Goal: Task Accomplishment & Management: Complete application form

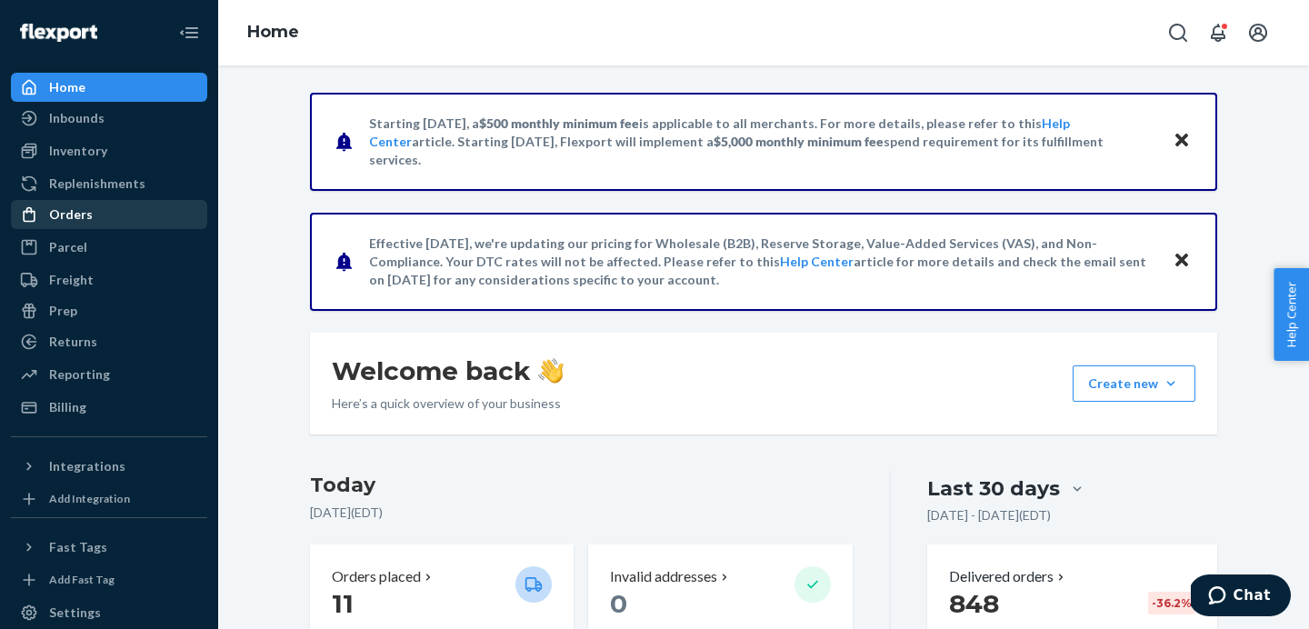
click at [69, 221] on div "Orders" at bounding box center [71, 215] width 44 height 18
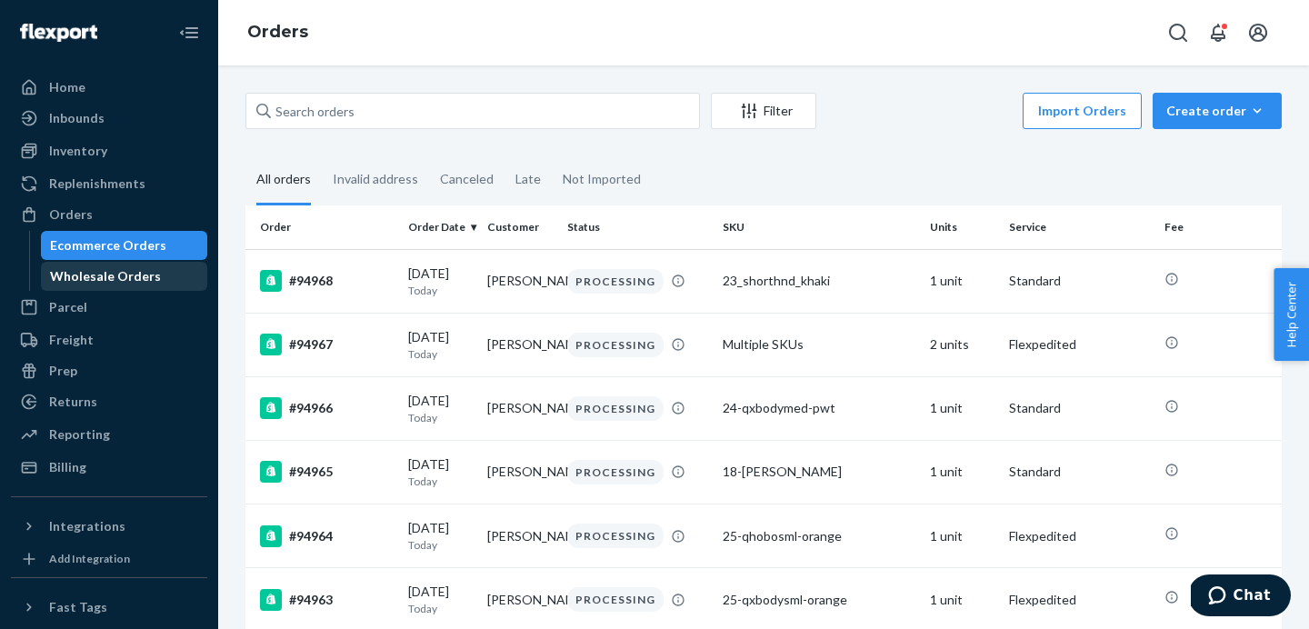
click at [125, 283] on div "Wholesale Orders" at bounding box center [105, 276] width 111 height 18
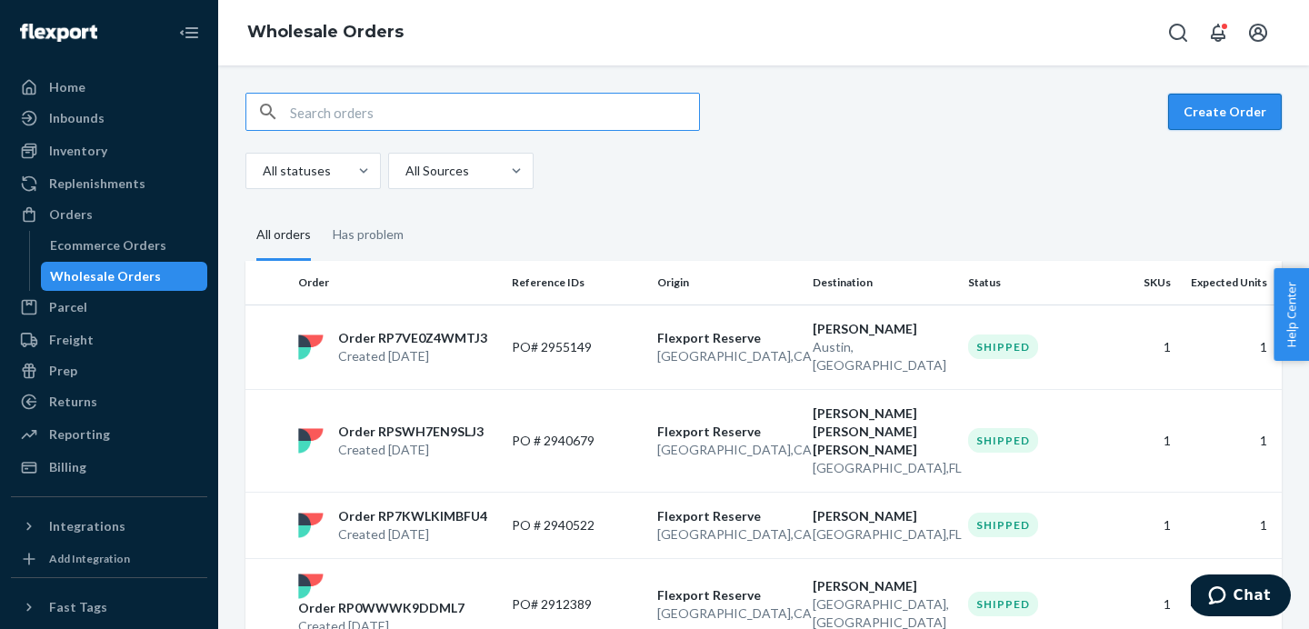
click at [1203, 118] on button "Create Order" at bounding box center [1225, 112] width 114 height 36
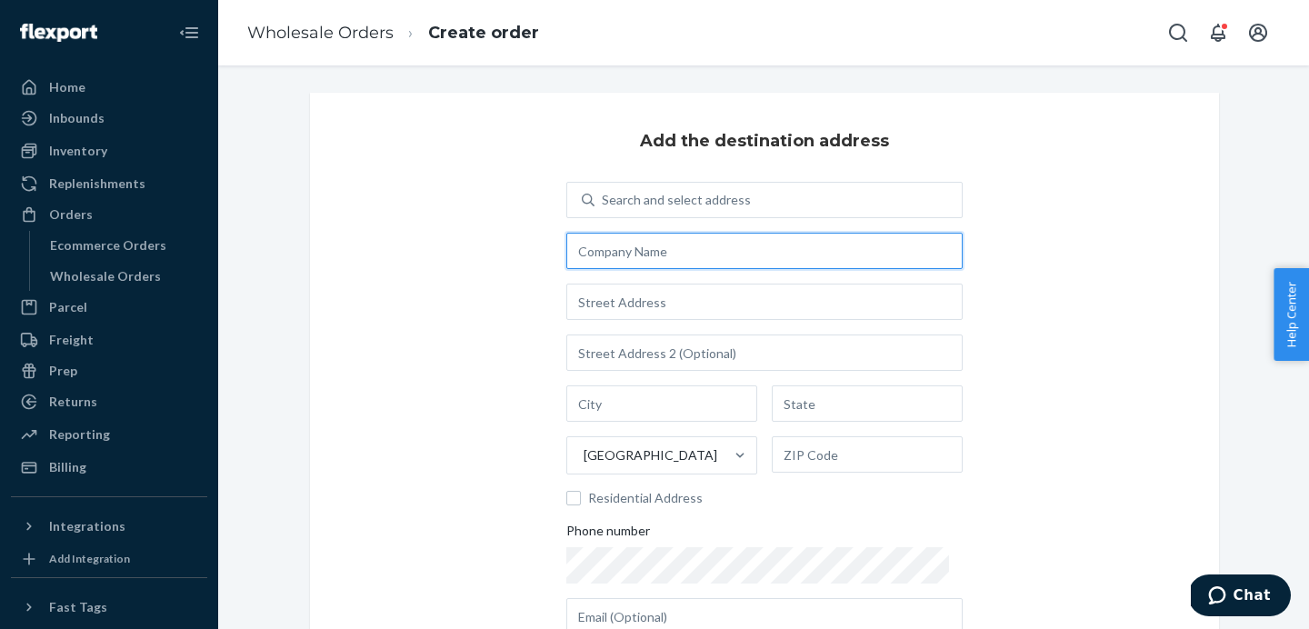
click at [640, 251] on input "text" at bounding box center [764, 251] width 396 height 36
type input "[PERSON_NAME]"
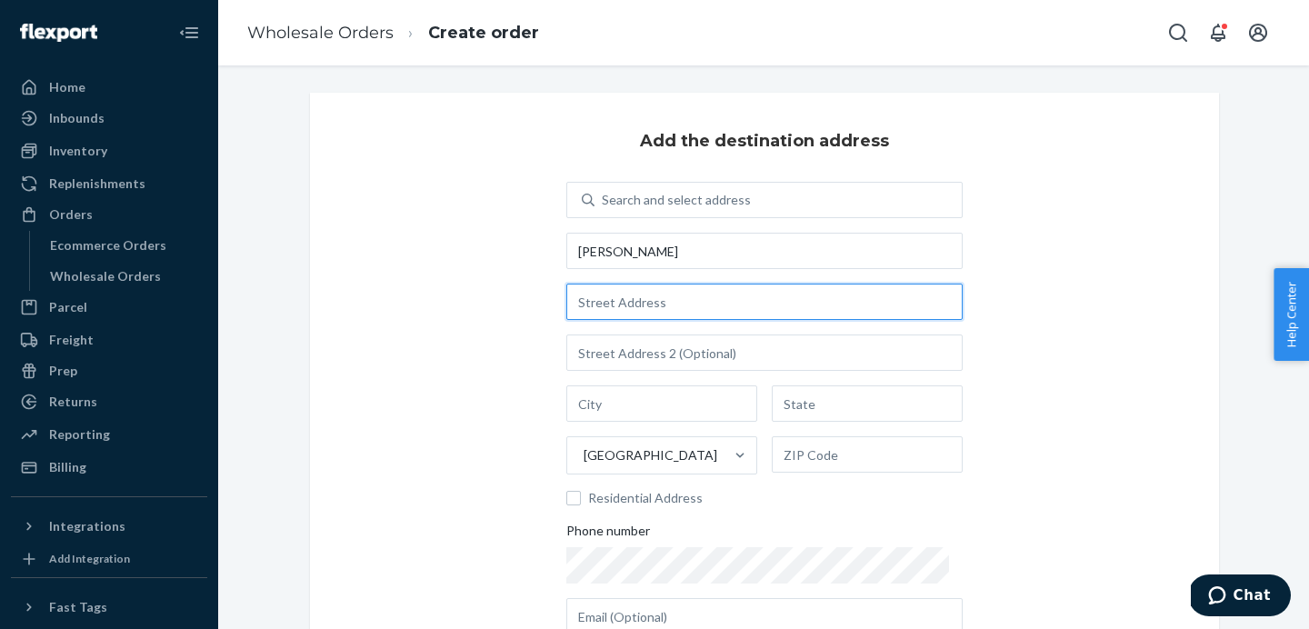
click at [611, 305] on input "text" at bounding box center [764, 302] width 396 height 36
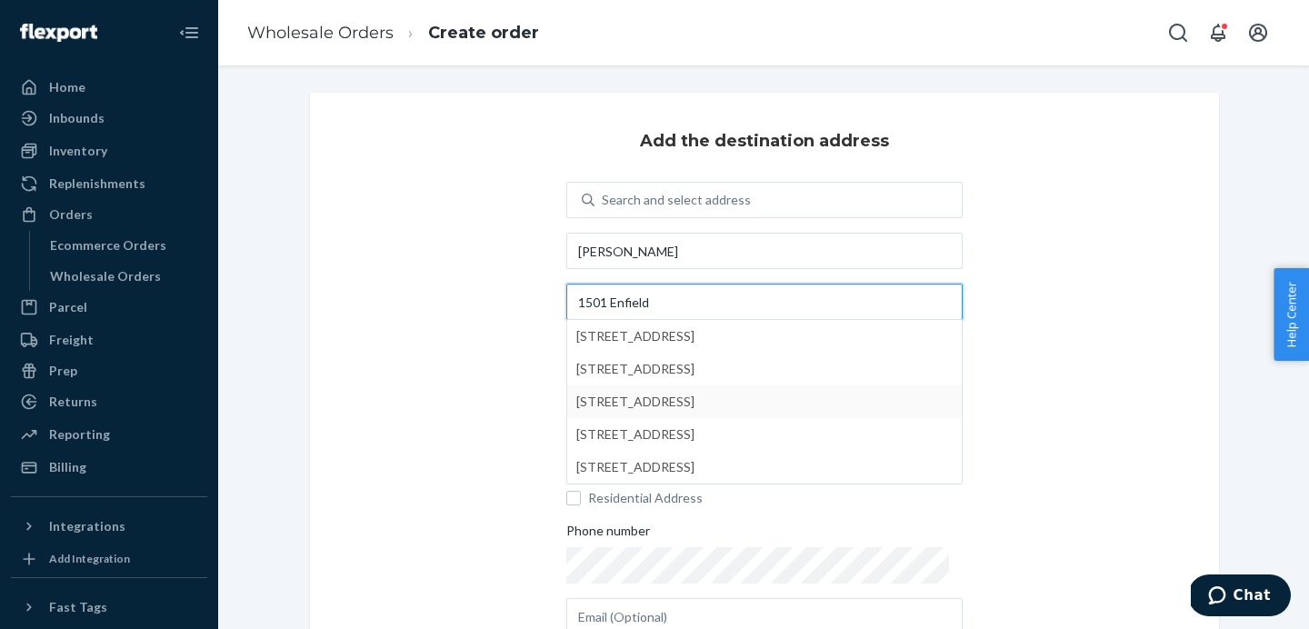
type input "1501 Enfield"
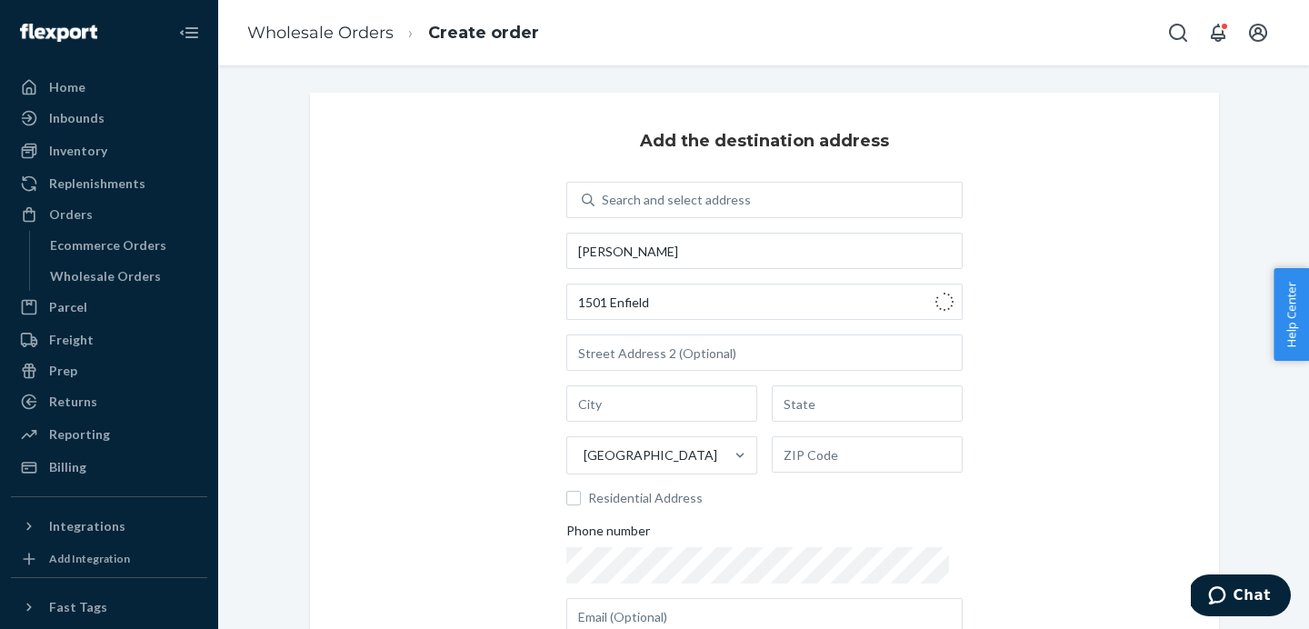
type input "Austin"
type input "[GEOGRAPHIC_DATA]"
type input "78703"
type input "[STREET_ADDRESS]"
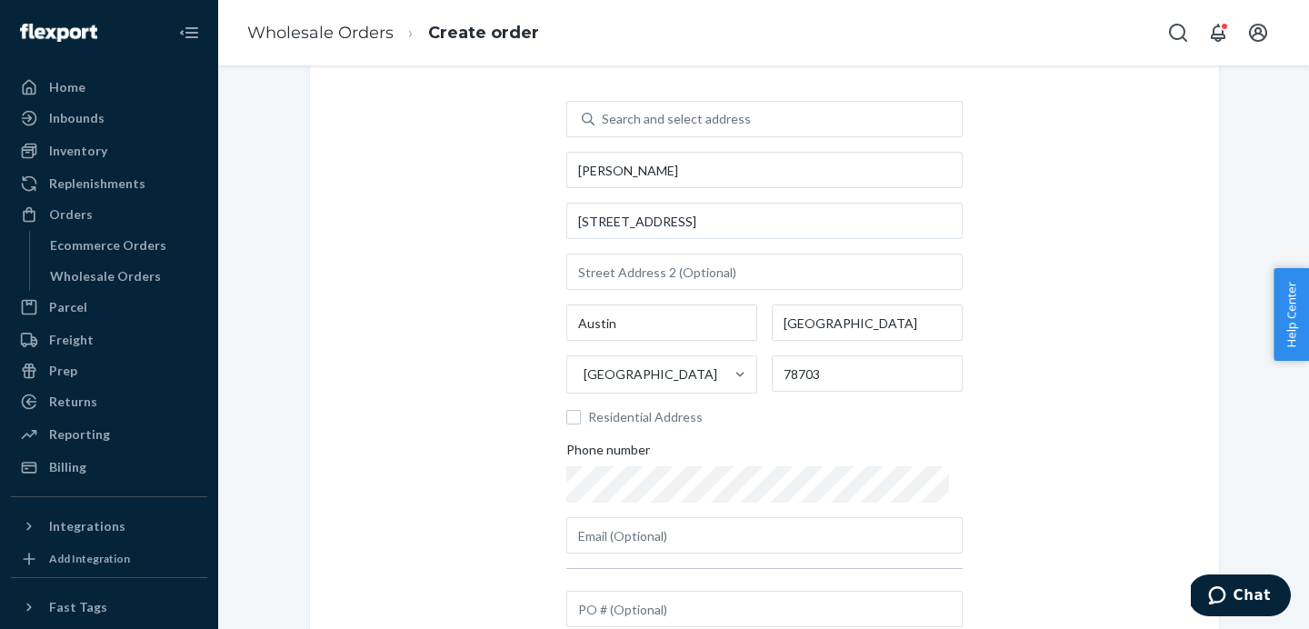
scroll to position [151, 0]
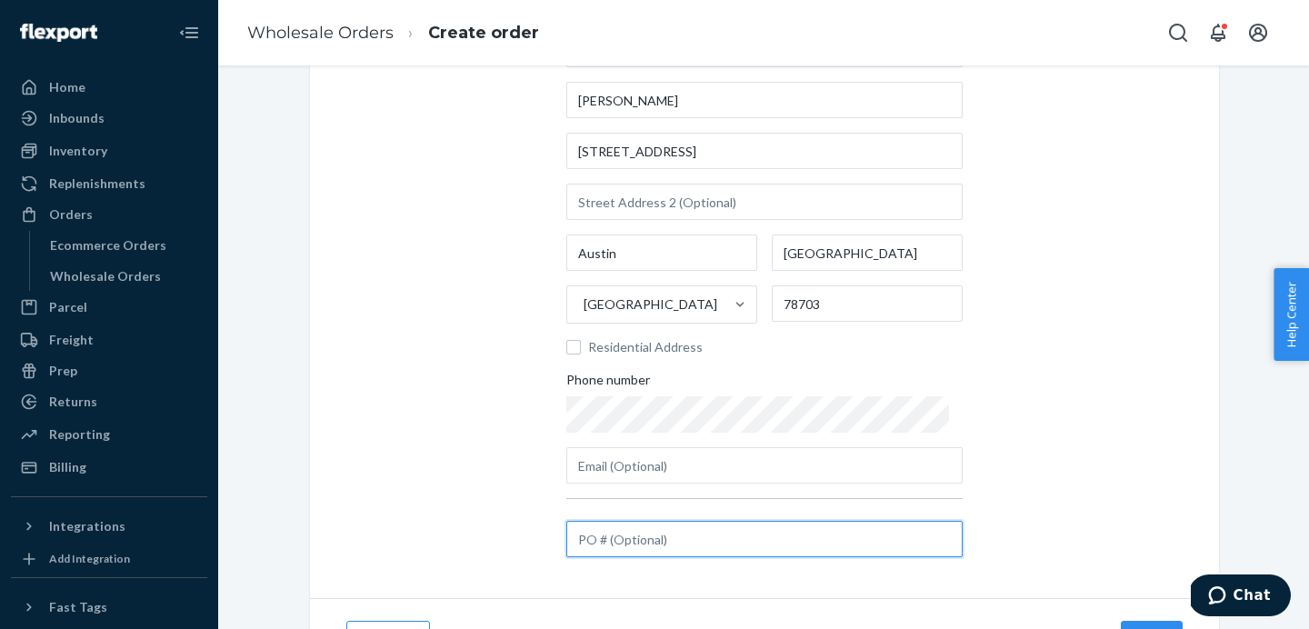
click at [694, 523] on input "text" at bounding box center [764, 539] width 396 height 36
click at [690, 534] on input "text" at bounding box center [764, 539] width 396 height 36
click at [699, 536] on input "text" at bounding box center [764, 539] width 396 height 36
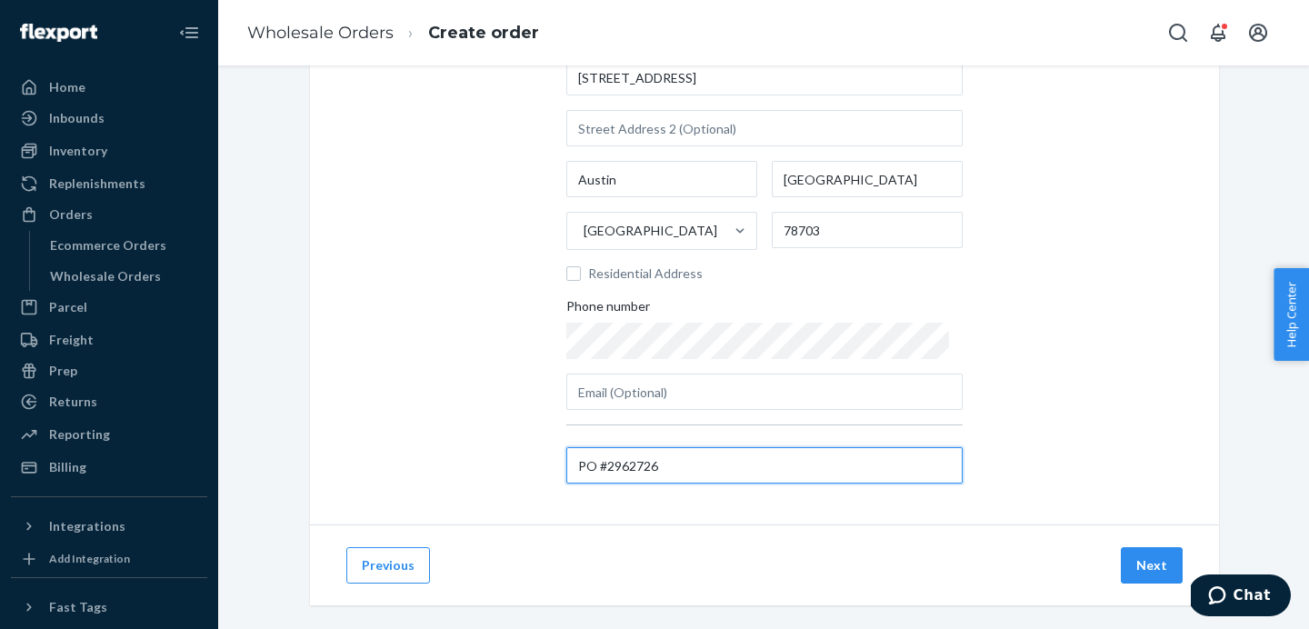
scroll to position [245, 0]
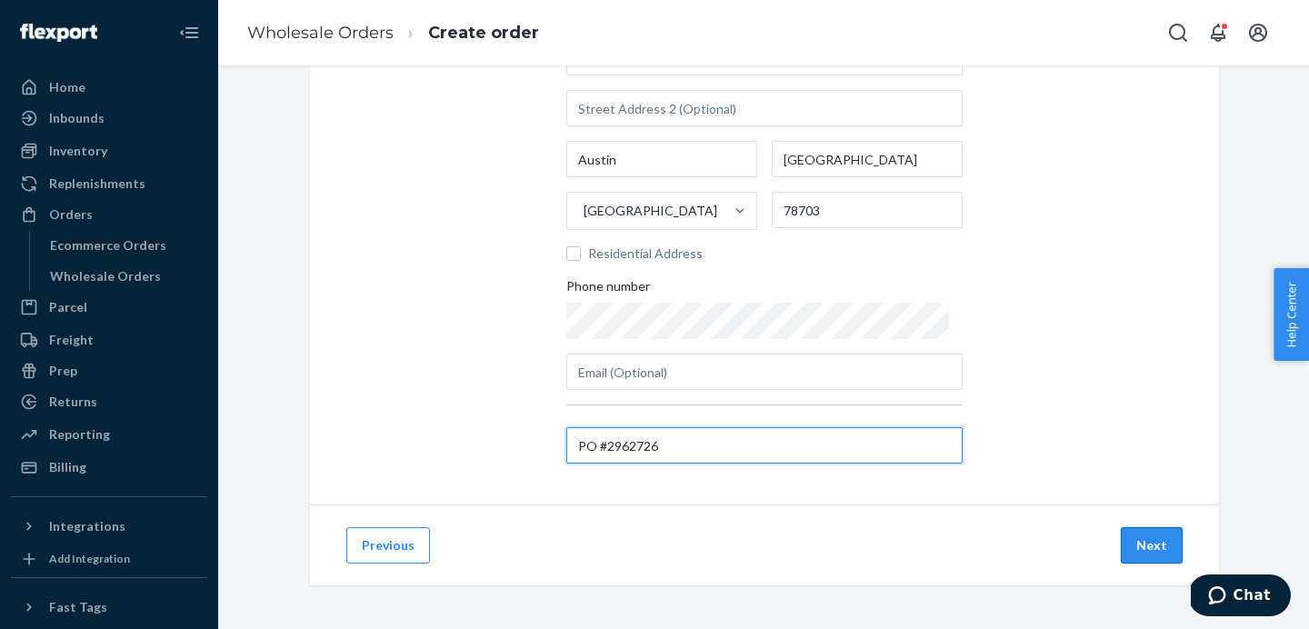
type input "PO #2962726"
click at [1167, 546] on button "Next" at bounding box center [1152, 545] width 62 height 36
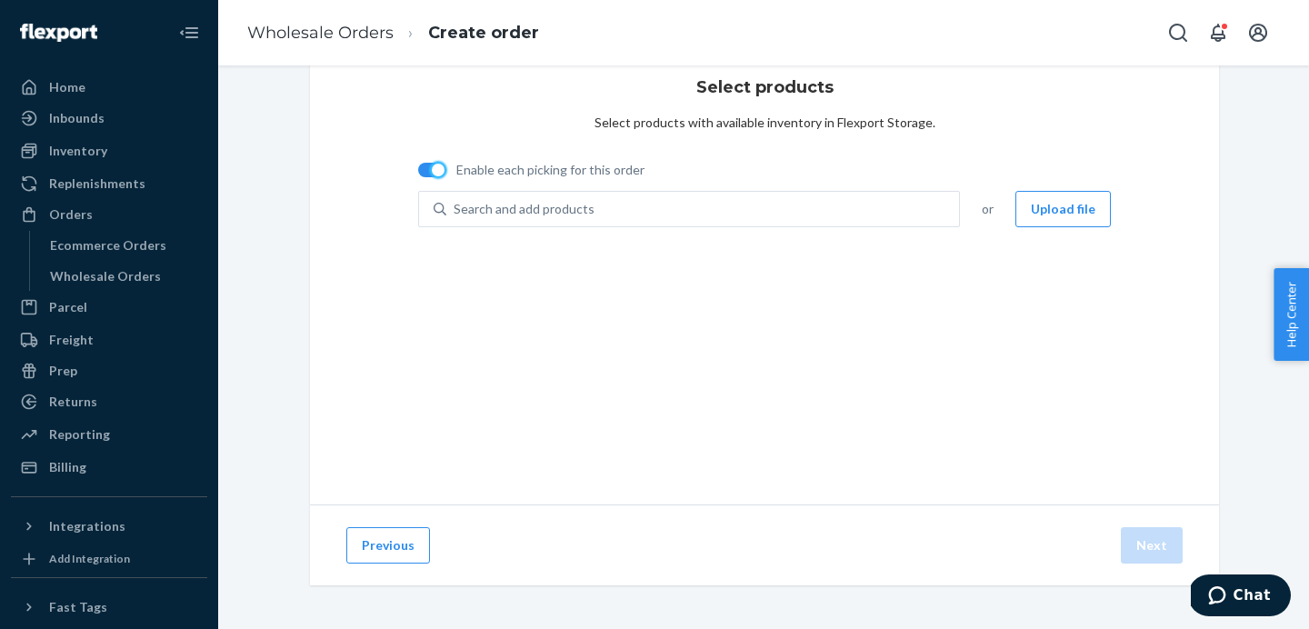
drag, startPoint x: 430, startPoint y: 168, endPoint x: 449, endPoint y: 167, distance: 19.1
click at [449, 166] on label "Enable each picking for this order" at bounding box center [531, 170] width 226 height 18
click at [418, 176] on input "Enable each picking for this order" at bounding box center [417, 176] width 1 height 1
checkbox input "true"
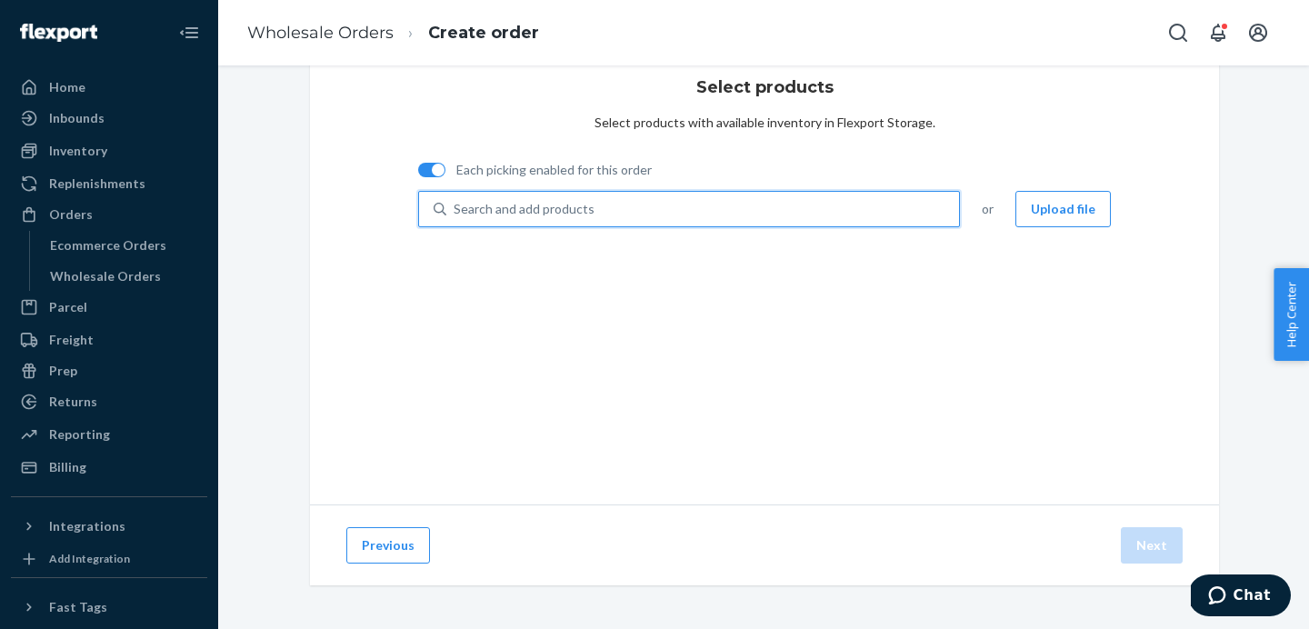
click at [516, 195] on div "Search and add products" at bounding box center [702, 209] width 513 height 33
click at [456, 200] on input "0 results available. Use Up and Down to choose options, press Enter to select t…" at bounding box center [455, 209] width 2 height 18
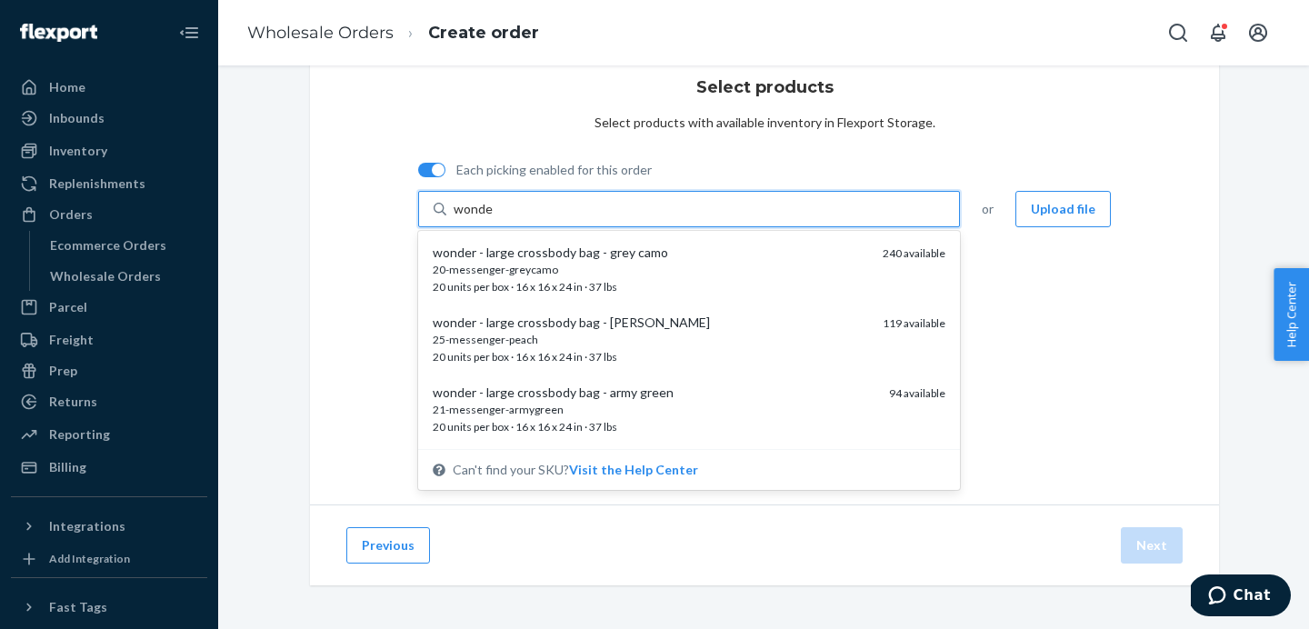
type input "wonder"
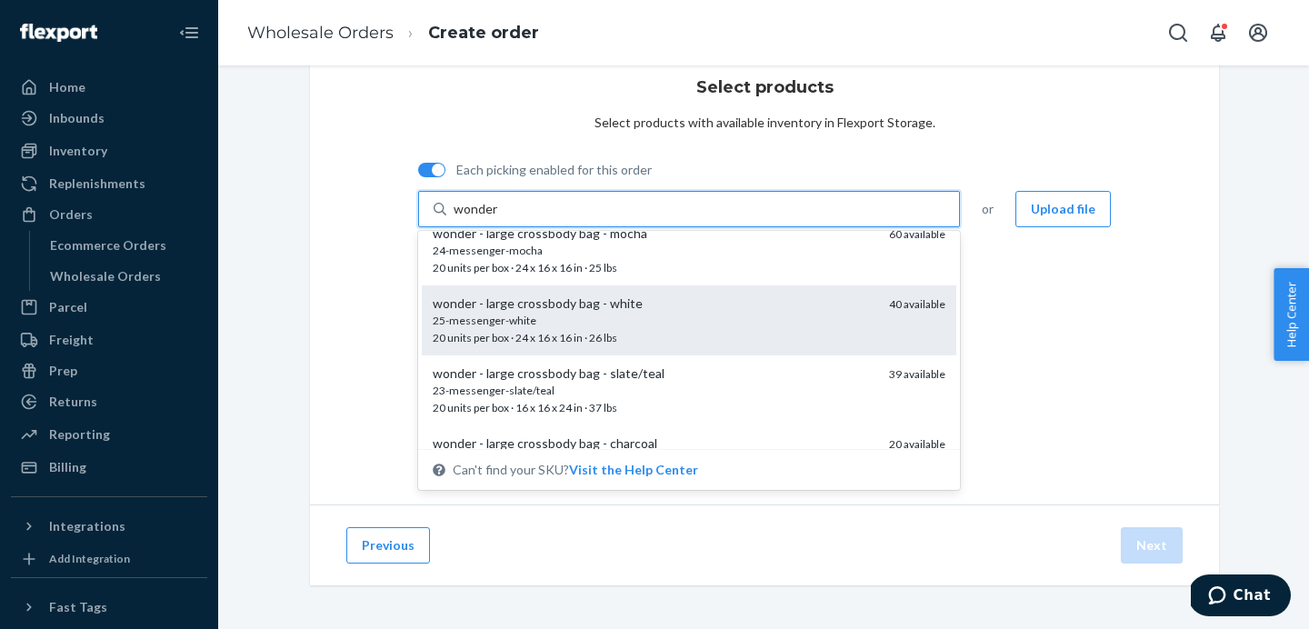
scroll to position [371, 0]
click at [544, 397] on div "23-messenger-slate/teal 20 units per box · 16 x 16 x 24 in · 37 lbs" at bounding box center [654, 399] width 442 height 34
click at [498, 218] on input "wonder" at bounding box center [476, 209] width 45 height 18
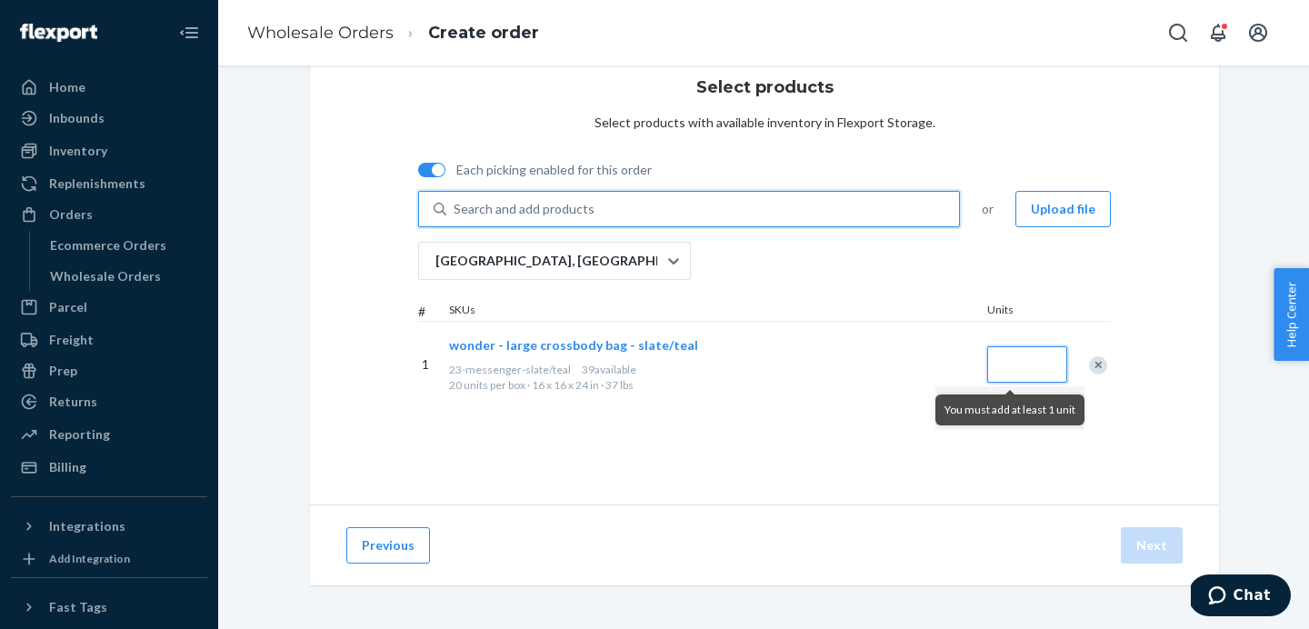
click at [1024, 361] on input "Quantity" at bounding box center [1027, 364] width 80 height 36
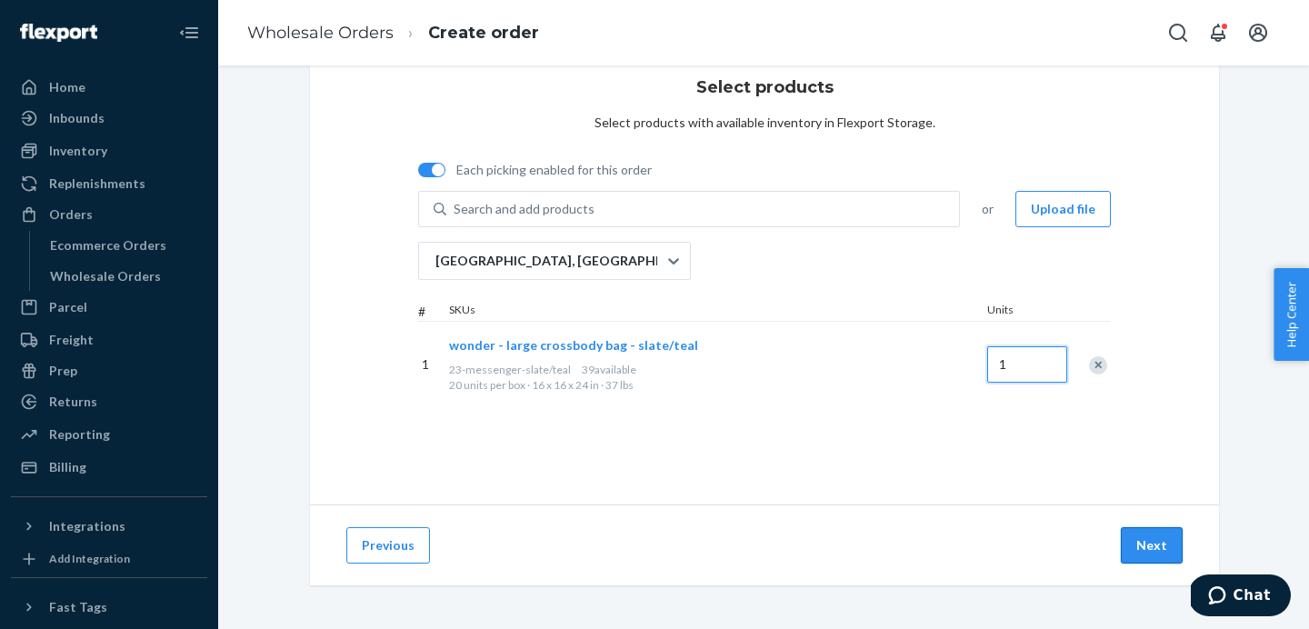
type input "1"
click at [1156, 548] on button "Next" at bounding box center [1152, 545] width 62 height 36
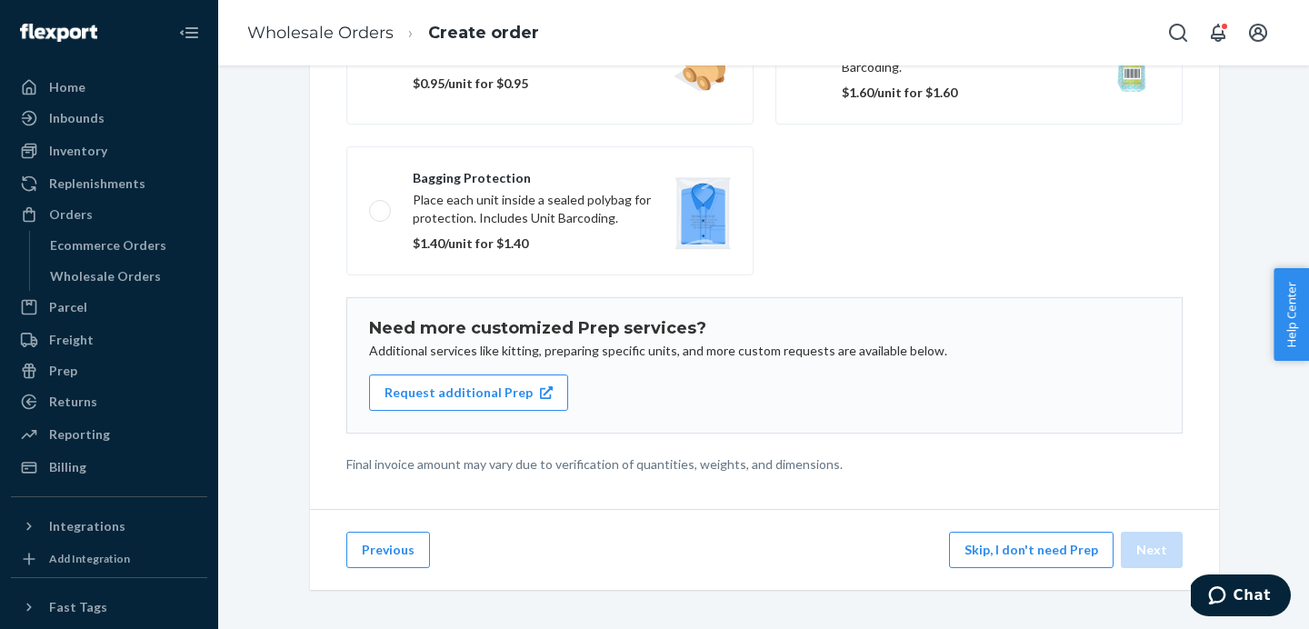
scroll to position [297, 0]
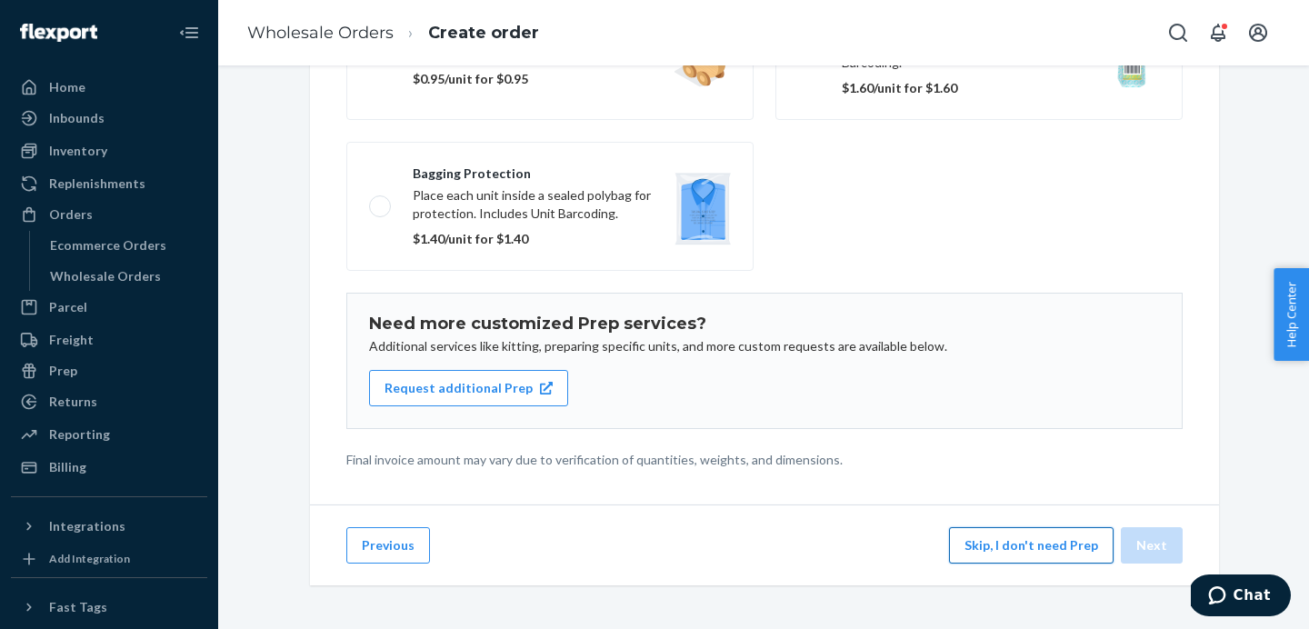
click at [1022, 544] on button "Skip, I don't need Prep" at bounding box center [1031, 545] width 165 height 36
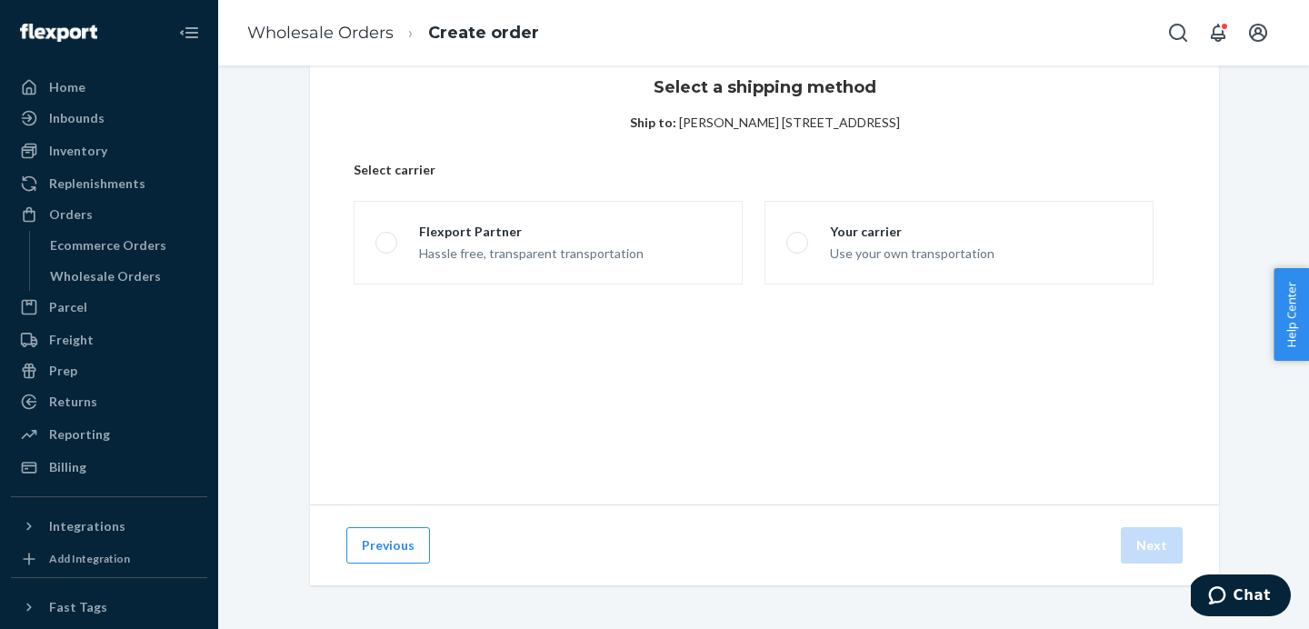
scroll to position [54, 0]
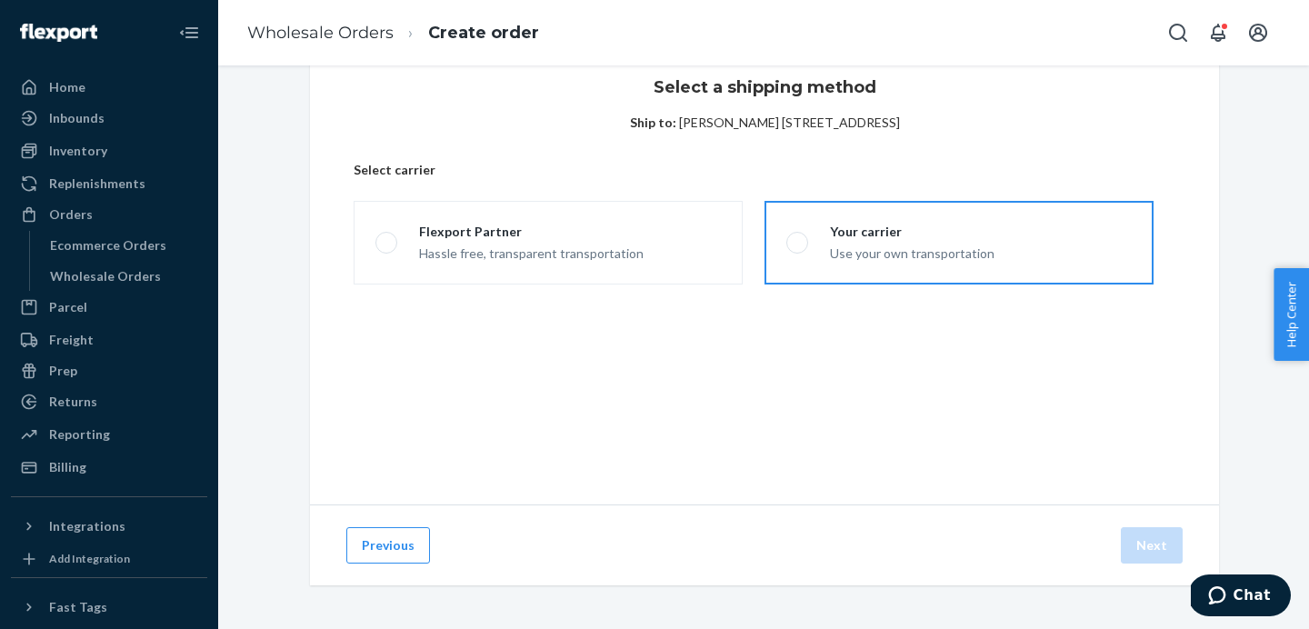
click at [800, 243] on span at bounding box center [798, 243] width 22 height 22
click at [798, 243] on input "Your carrier Use your own transportation" at bounding box center [793, 243] width 12 height 12
radio input "true"
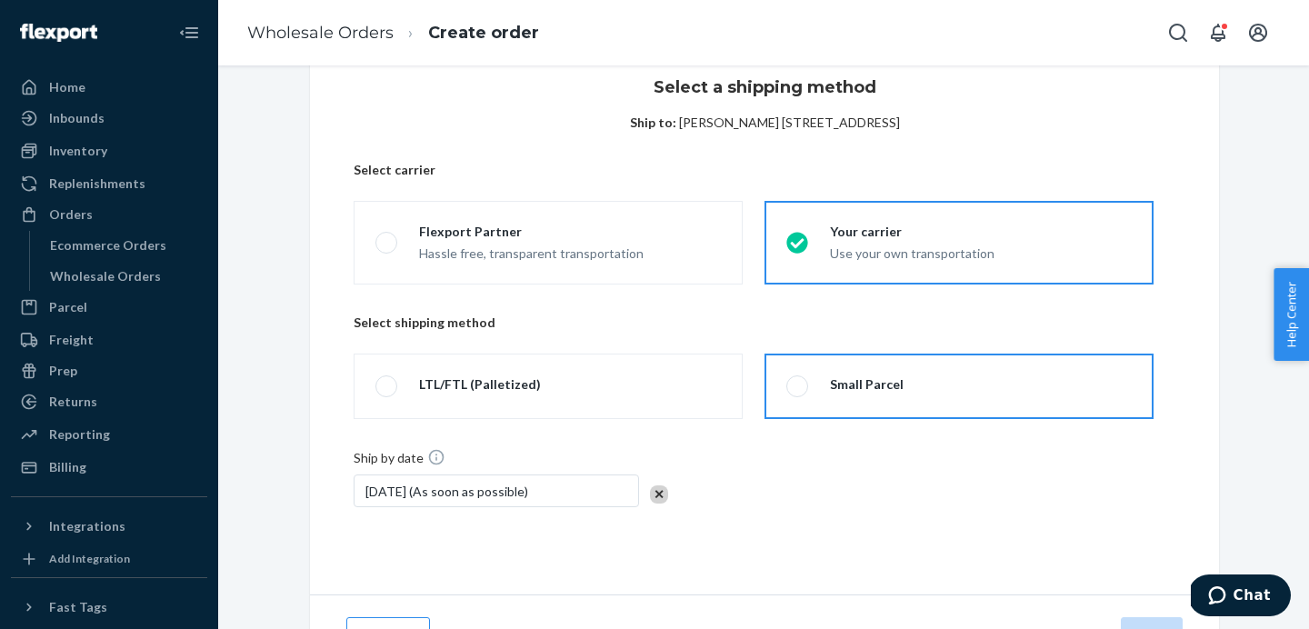
click at [796, 386] on span at bounding box center [798, 387] width 22 height 22
click at [796, 386] on input "Small Parcel" at bounding box center [793, 387] width 12 height 12
radio input "true"
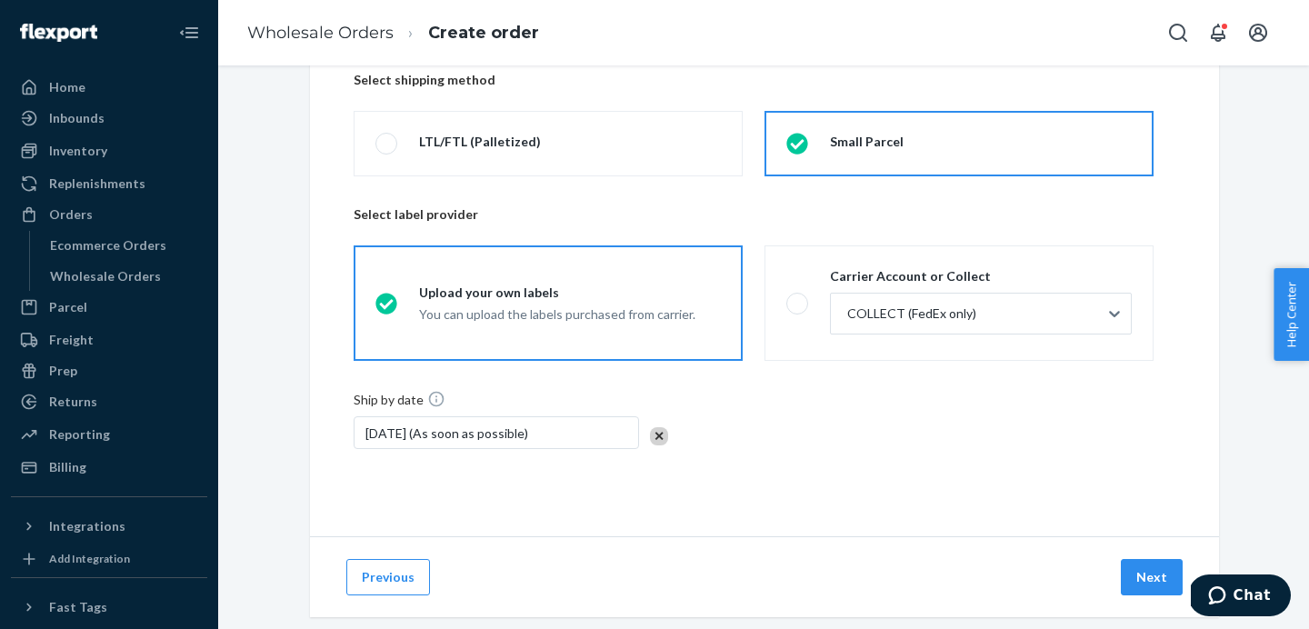
scroll to position [327, 0]
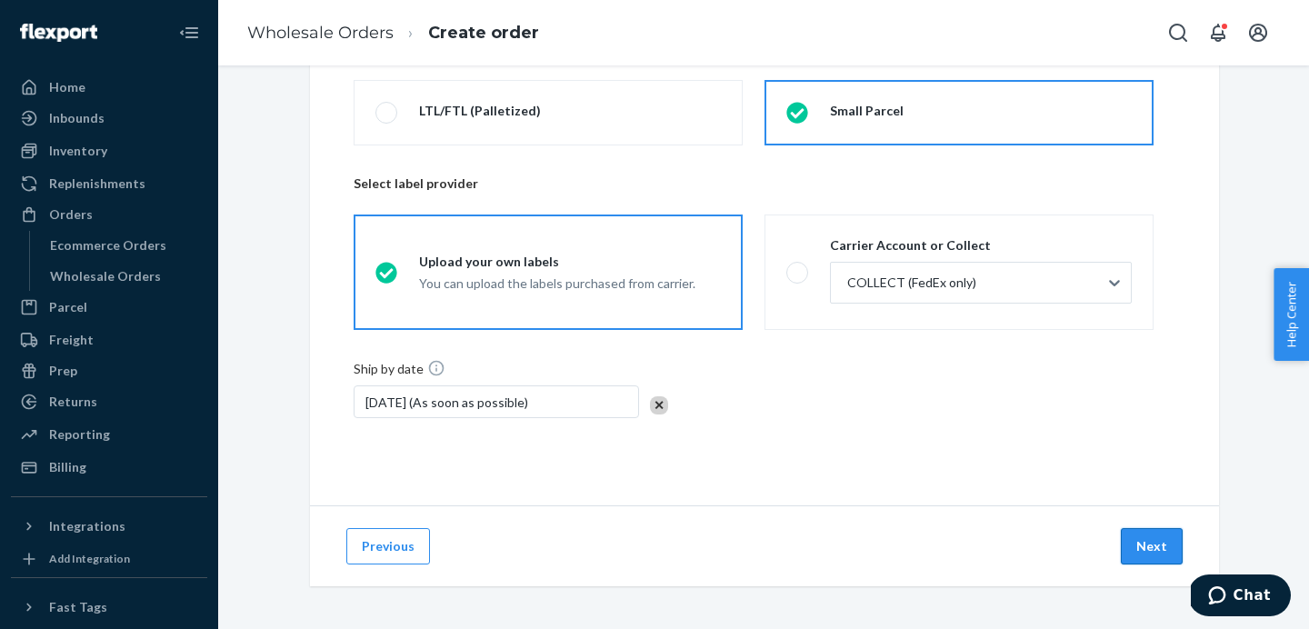
click at [1157, 545] on button "Next" at bounding box center [1152, 546] width 62 height 36
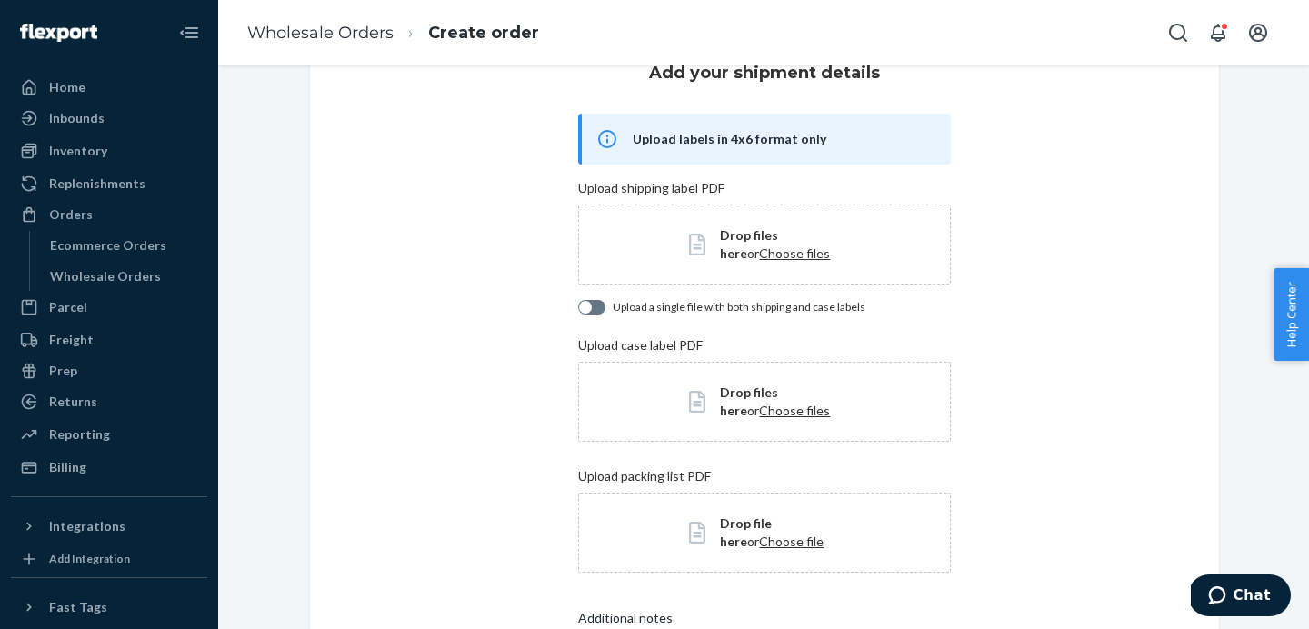
scroll to position [74, 0]
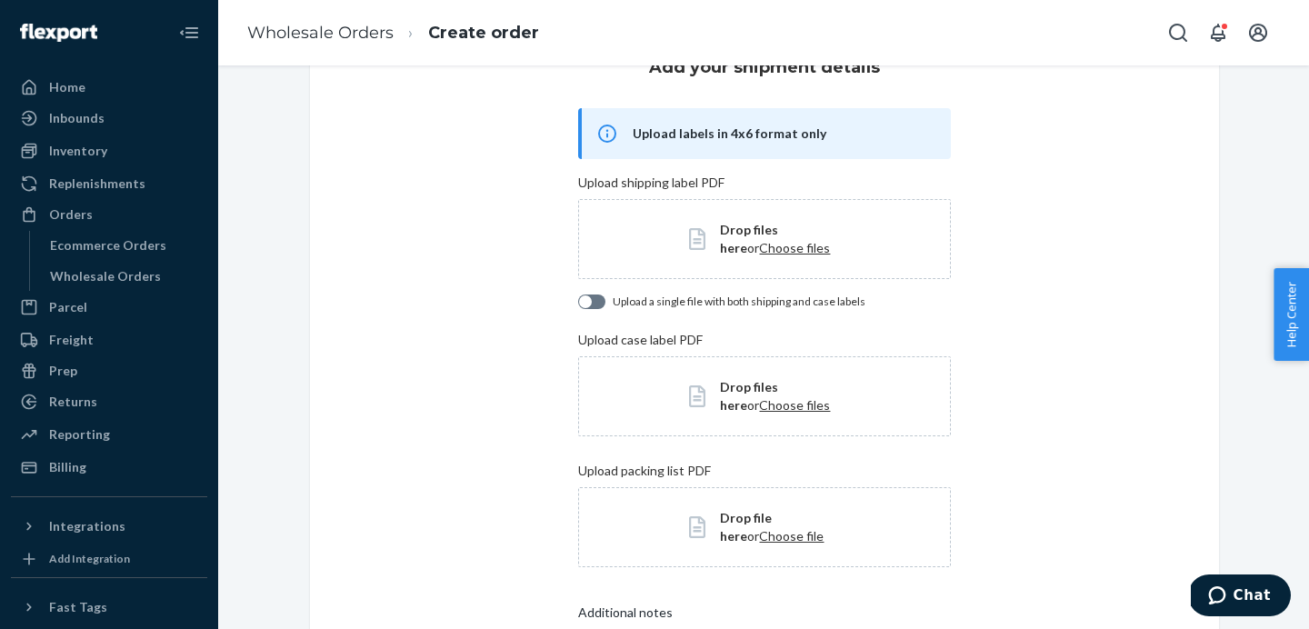
click at [759, 248] on span "Choose files" at bounding box center [794, 247] width 71 height 15
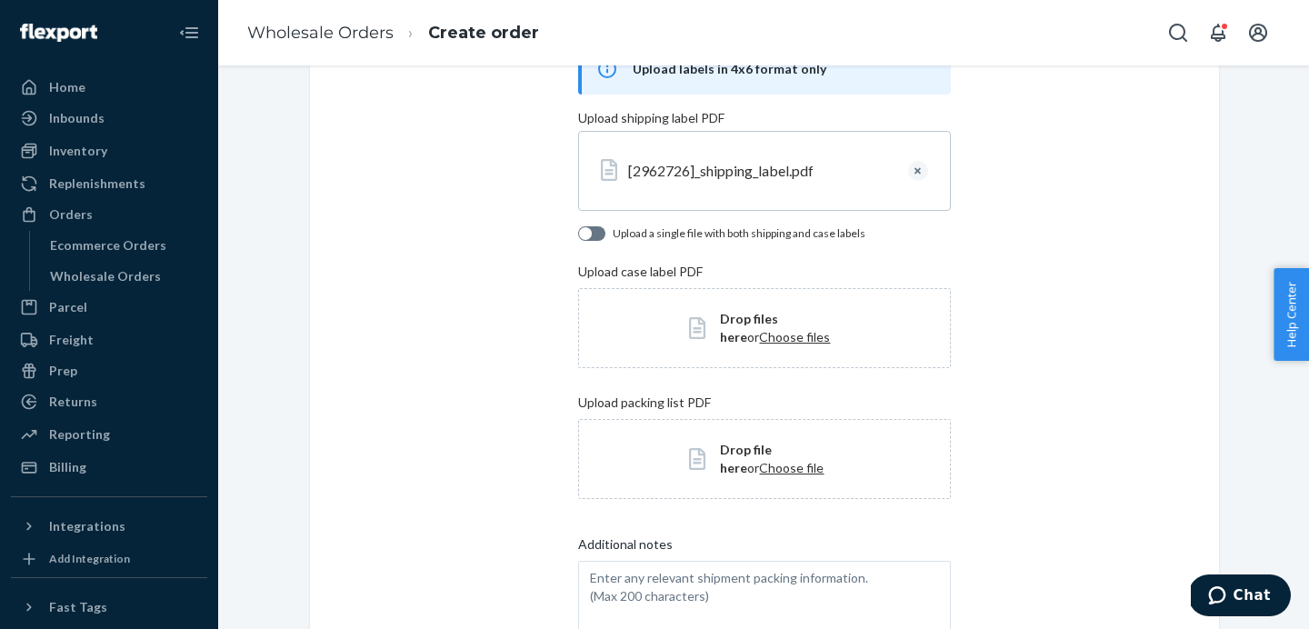
scroll to position [149, 0]
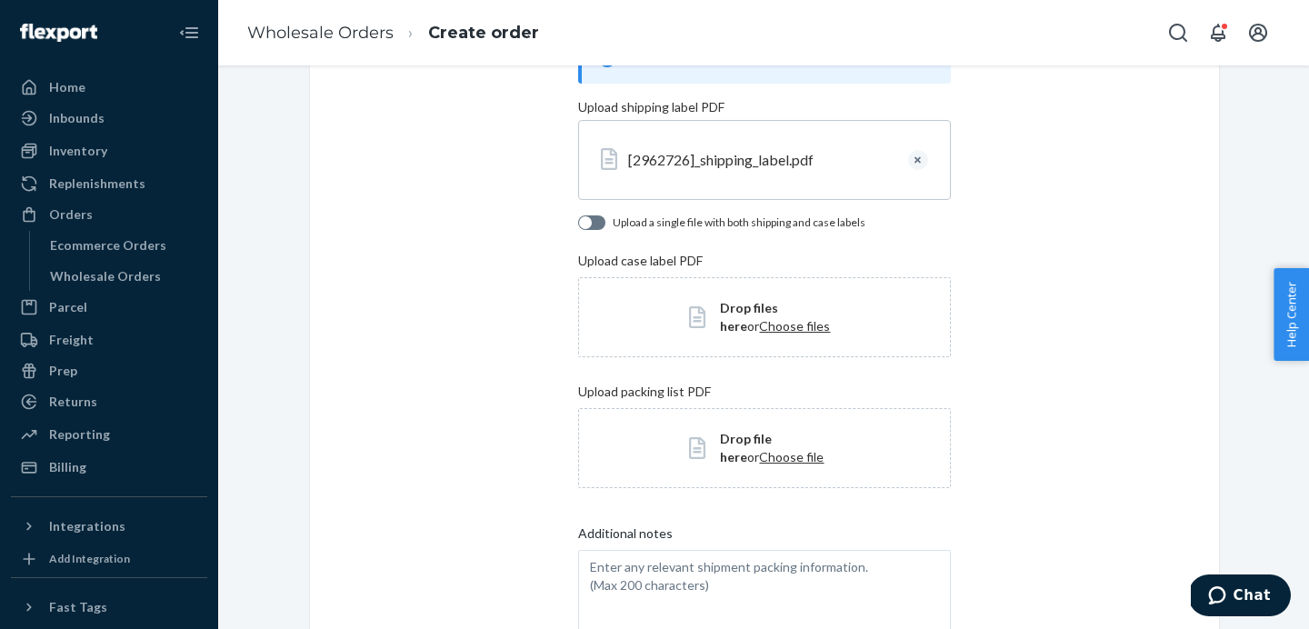
click at [759, 459] on span "Choose file" at bounding box center [791, 456] width 65 height 15
click at [657, 163] on div "[2962726]_shipping_label.pdf" at bounding box center [760, 160] width 265 height 21
click at [608, 162] on icon at bounding box center [609, 159] width 16 height 22
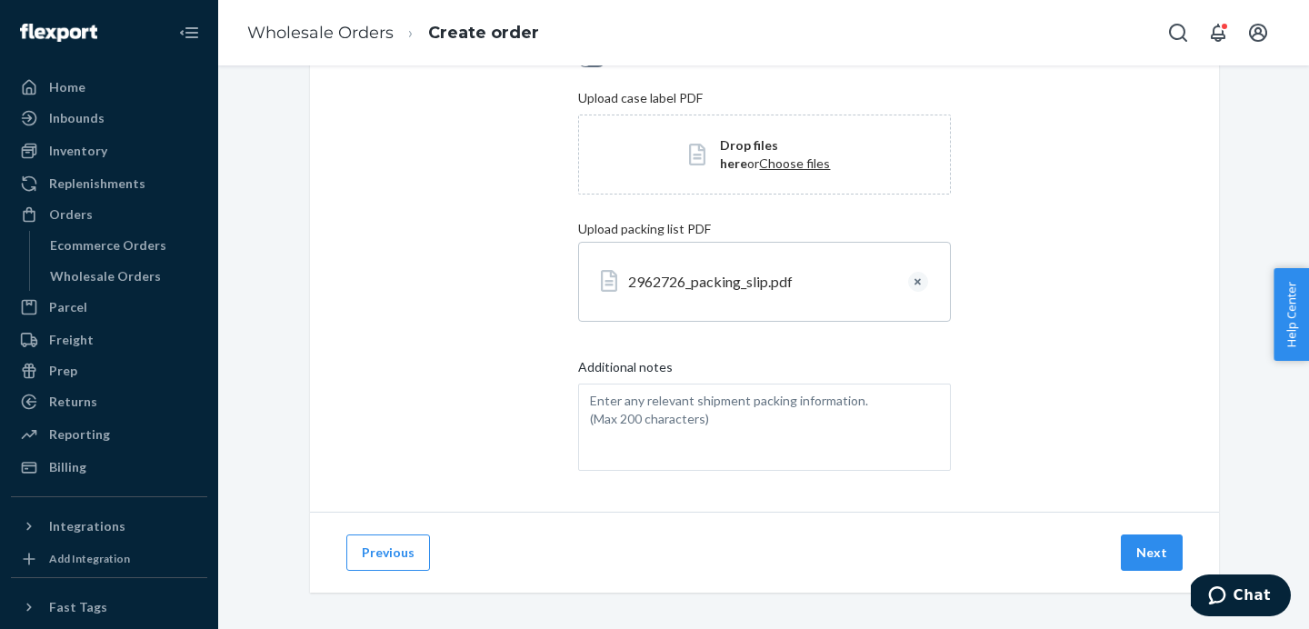
scroll to position [314, 0]
click at [1159, 552] on button "Next" at bounding box center [1152, 551] width 62 height 36
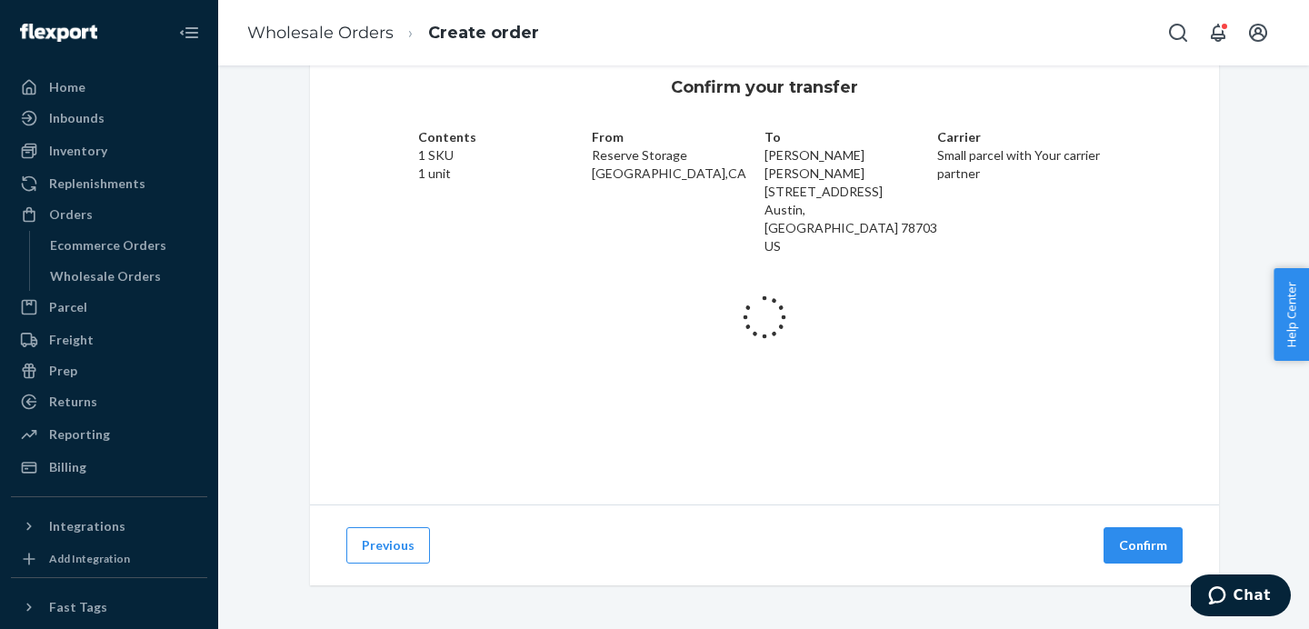
scroll to position [59, 0]
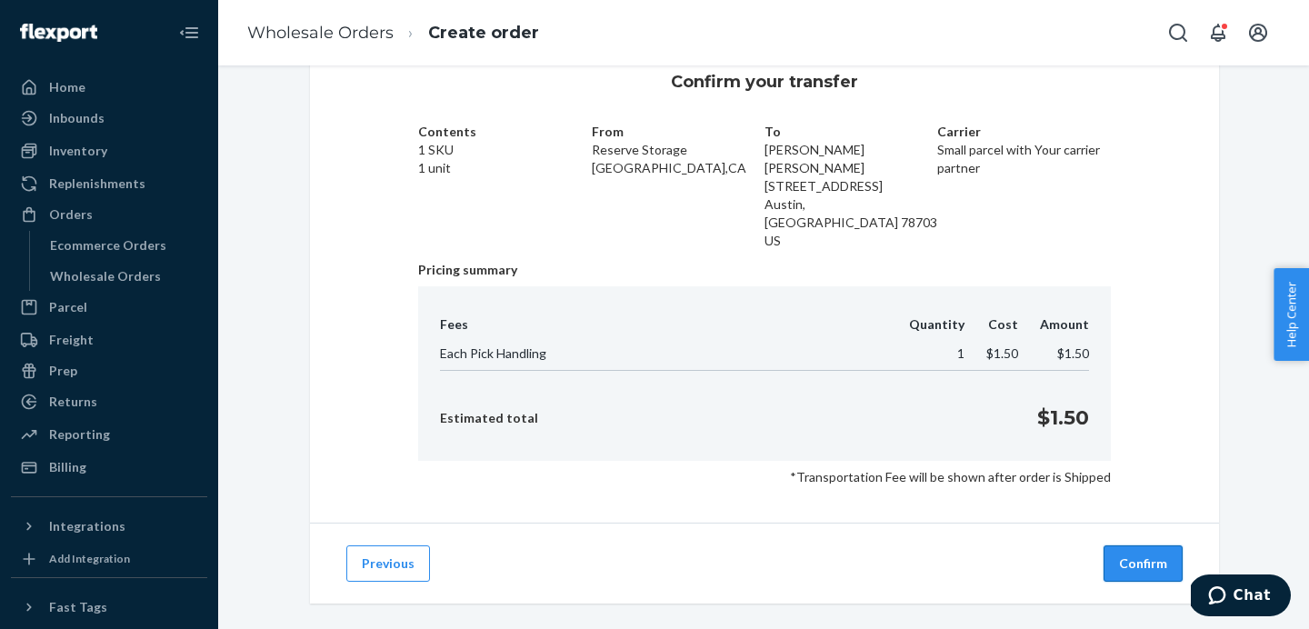
click at [1142, 546] on button "Confirm" at bounding box center [1143, 564] width 79 height 36
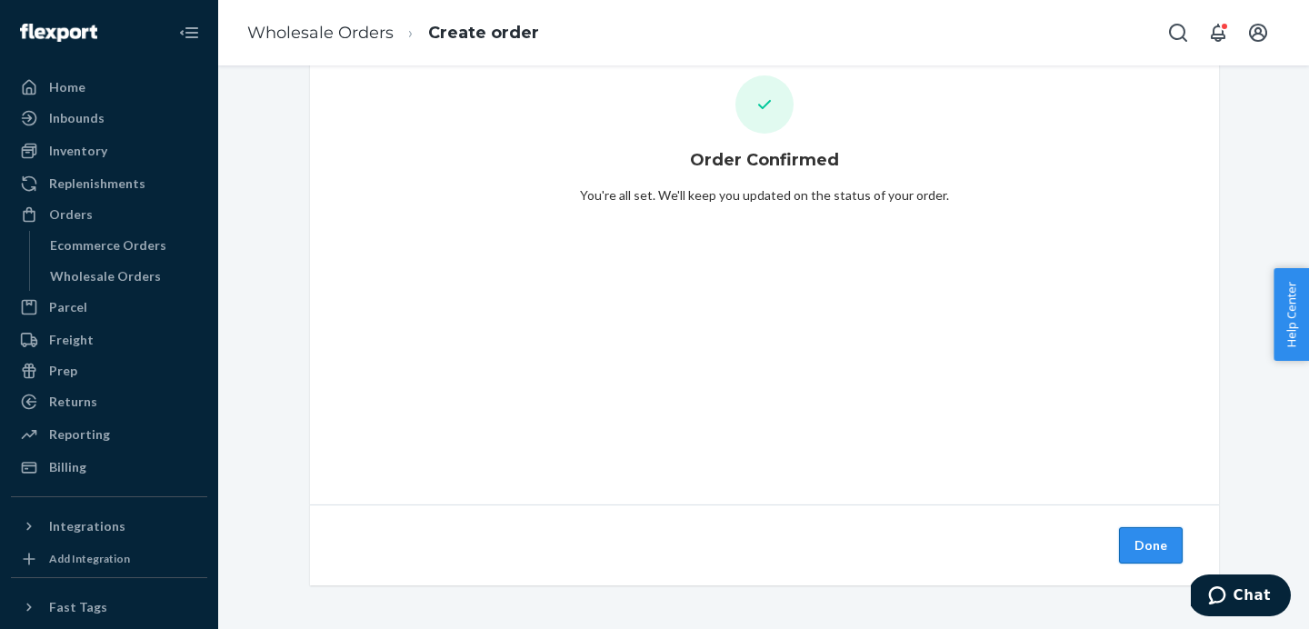
click at [1147, 546] on button "Done" at bounding box center [1151, 545] width 64 height 36
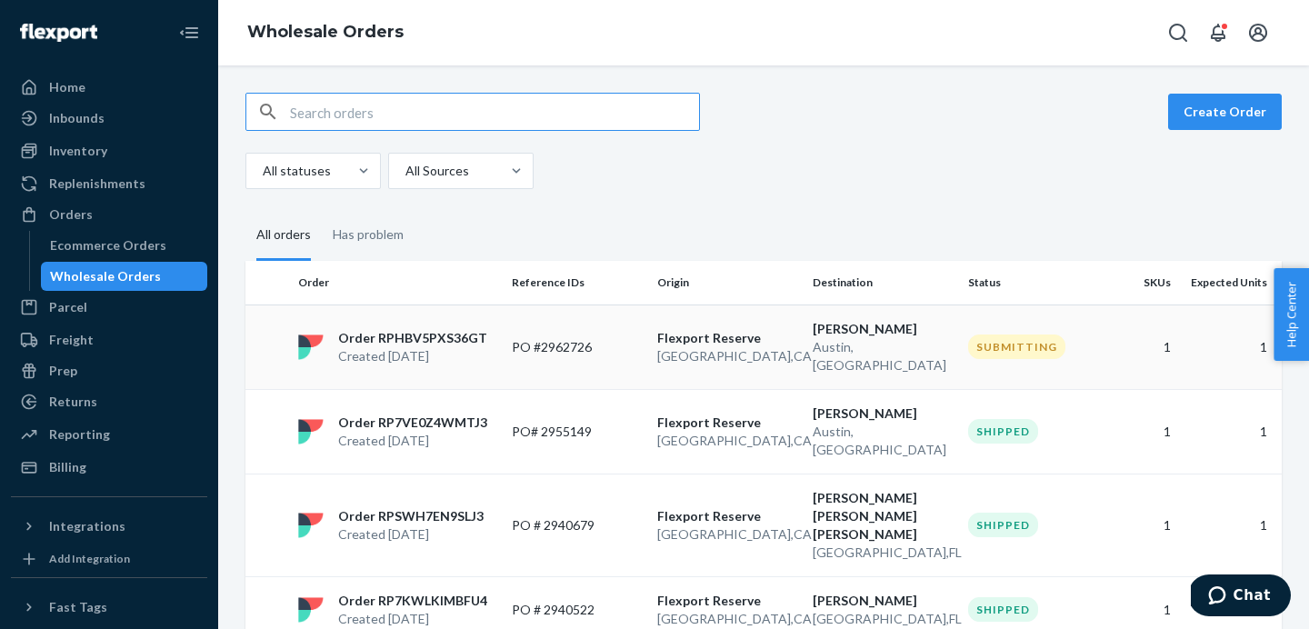
click at [416, 329] on p "Order RPHBV5PXS36GT" at bounding box center [412, 338] width 149 height 18
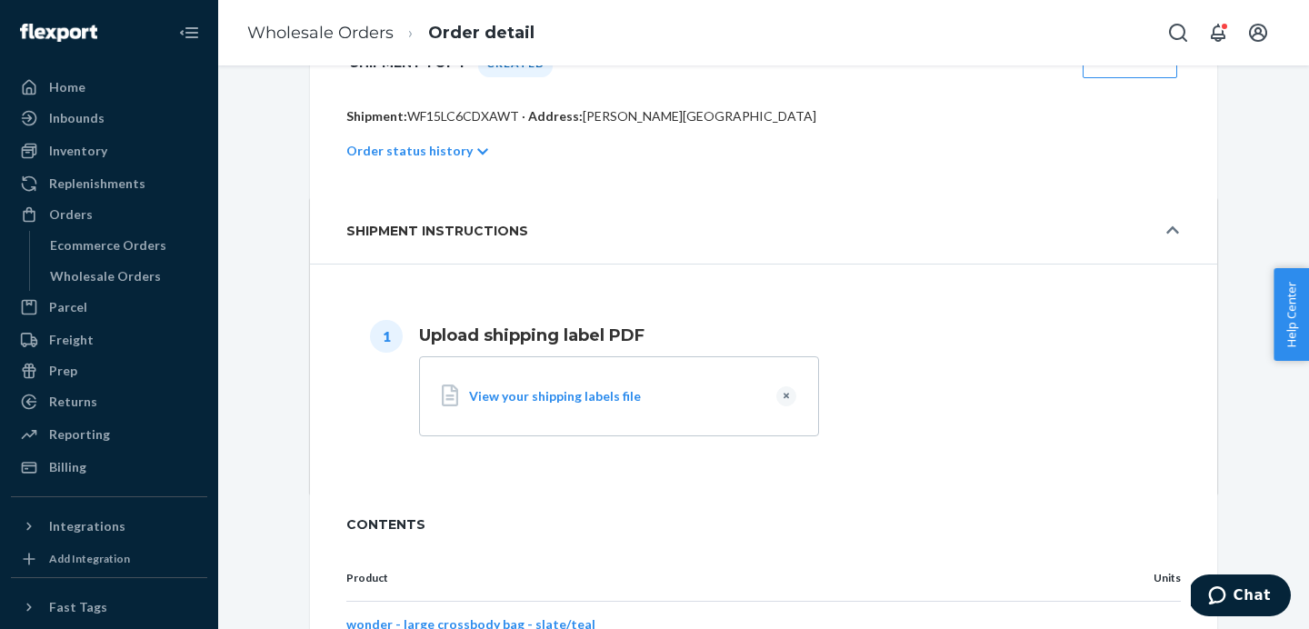
scroll to position [397, 0]
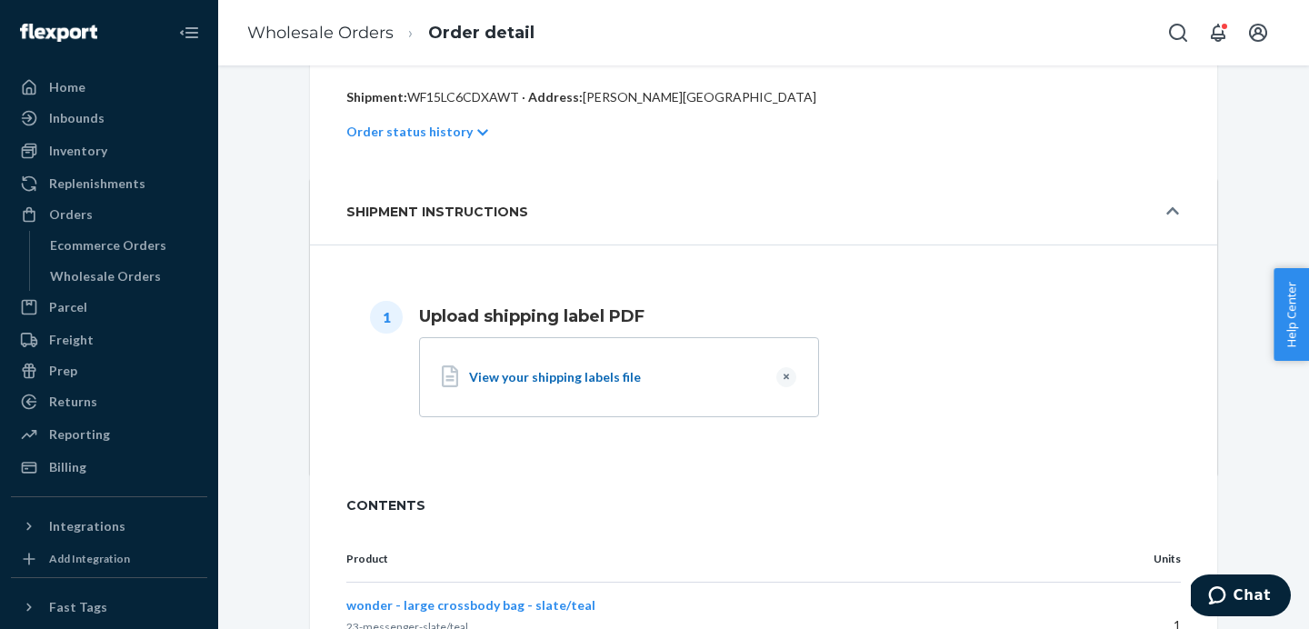
click at [583, 373] on div "View your shipping labels file" at bounding box center [615, 377] width 293 height 18
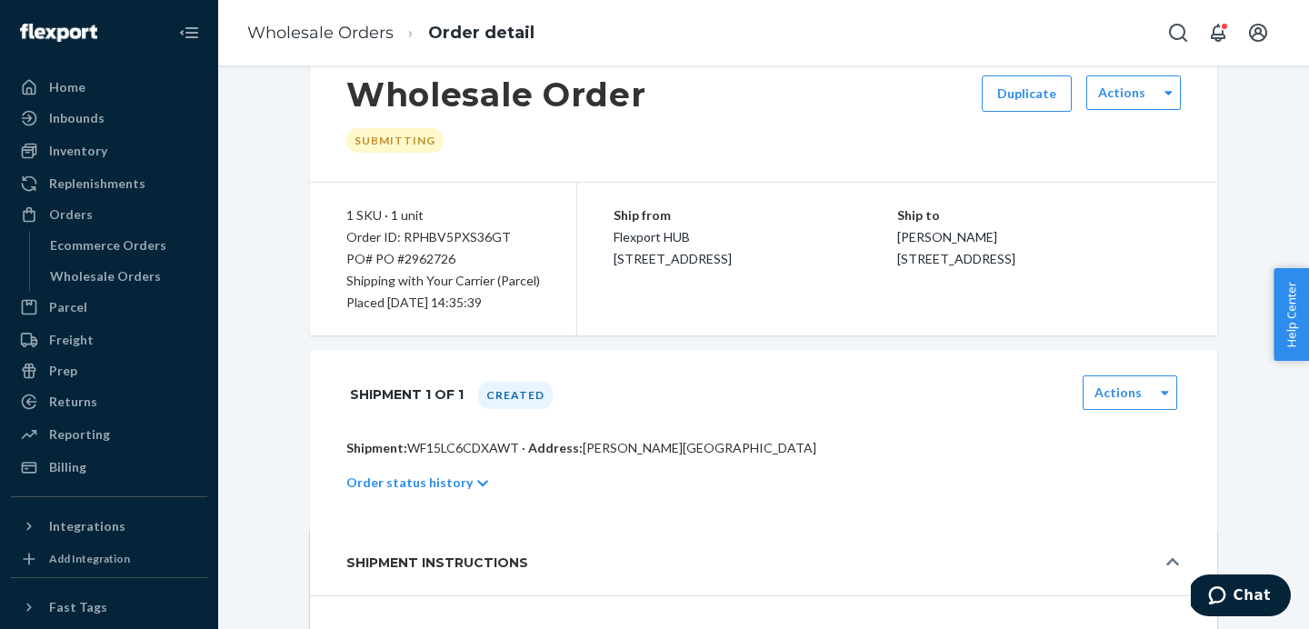
scroll to position [0, 0]
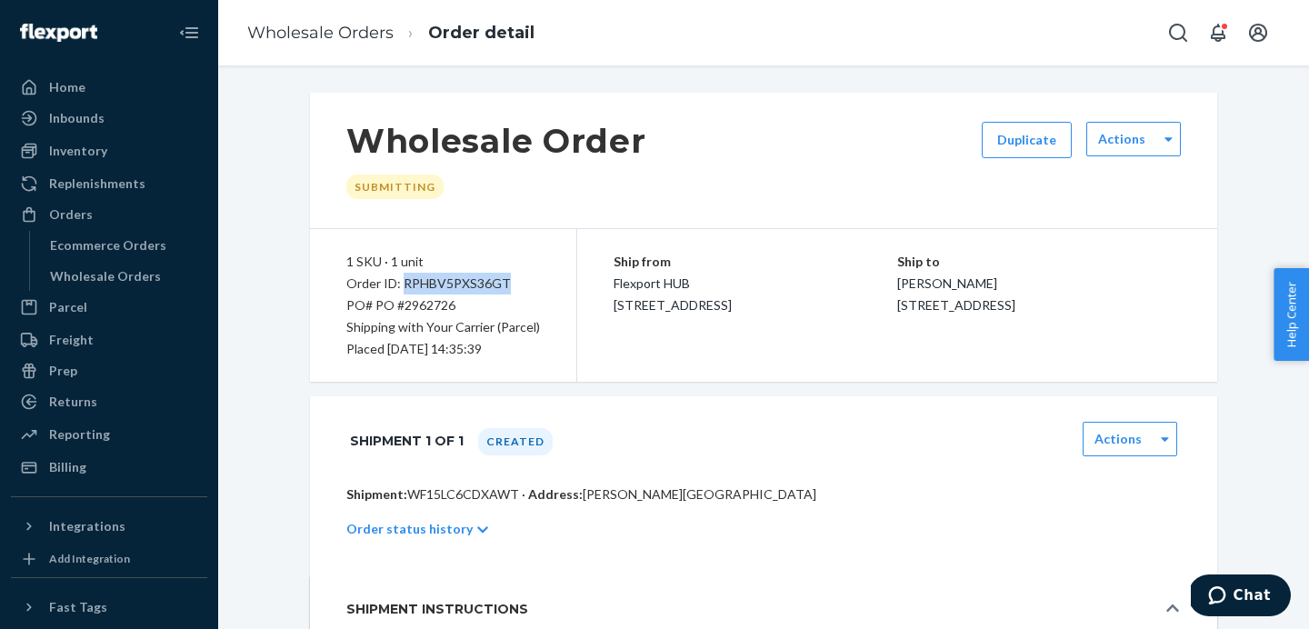
drag, startPoint x: 507, startPoint y: 282, endPoint x: 408, endPoint y: 276, distance: 99.3
click at [406, 279] on div "Order ID: RPHBV5PXS36GT" at bounding box center [443, 284] width 194 height 22
click at [478, 302] on div "PO# PO #2962726" at bounding box center [443, 306] width 194 height 22
drag, startPoint x: 510, startPoint y: 287, endPoint x: 401, endPoint y: 284, distance: 109.2
click at [401, 284] on div "Order ID: RPHBV5PXS36GT" at bounding box center [443, 284] width 194 height 22
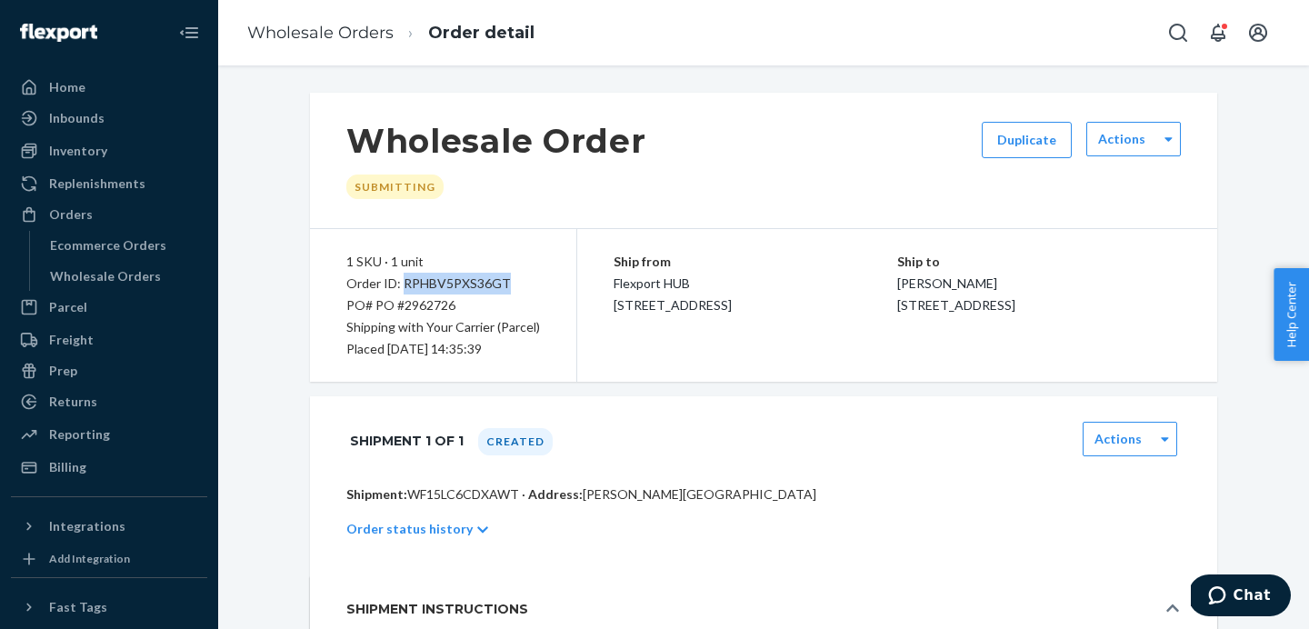
click at [401, 283] on div "Order ID: RPHBV5PXS36GT" at bounding box center [443, 284] width 194 height 22
drag, startPoint x: 405, startPoint y: 284, endPoint x: 507, endPoint y: 285, distance: 102.8
click at [507, 285] on div "Order ID: RPHBV5PXS36GT" at bounding box center [443, 284] width 194 height 22
copy div "RPHBV5PXS36GT"
